Goal: Find specific page/section: Find specific page/section

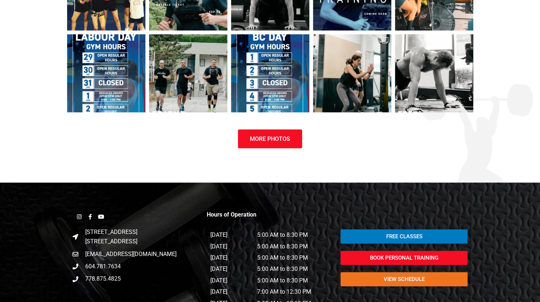
scroll to position [821, 0]
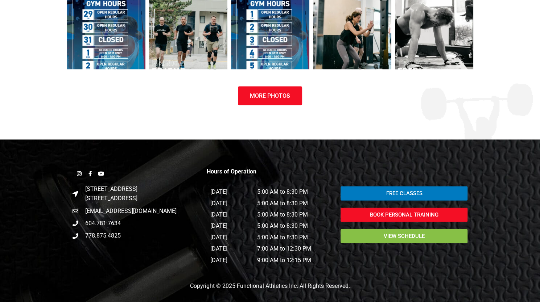
click at [367, 234] on span "view schedule" at bounding box center [404, 236] width 110 height 5
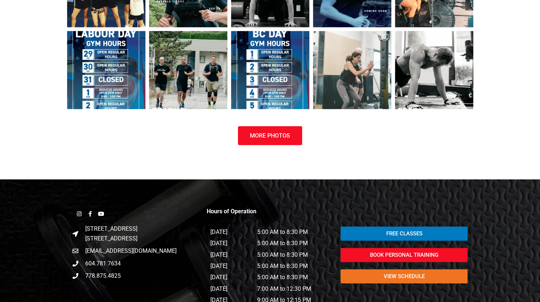
scroll to position [917, 0]
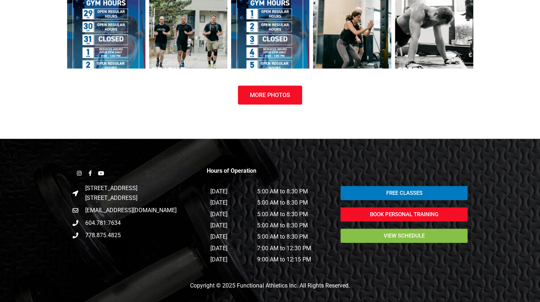
click at [367, 234] on span "view schedule" at bounding box center [404, 236] width 110 height 5
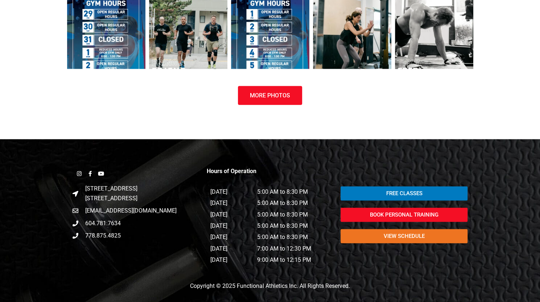
scroll to position [917, 0]
